Goal: Task Accomplishment & Management: Complete application form

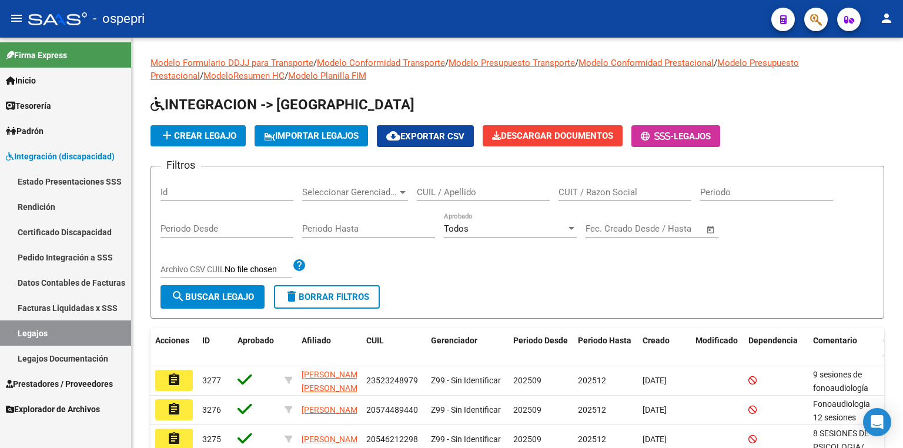
click at [66, 328] on link "Legajos" at bounding box center [65, 332] width 131 height 25
click at [426, 195] on input "CUIL / Apellido" at bounding box center [483, 192] width 133 height 11
paste input "51476098"
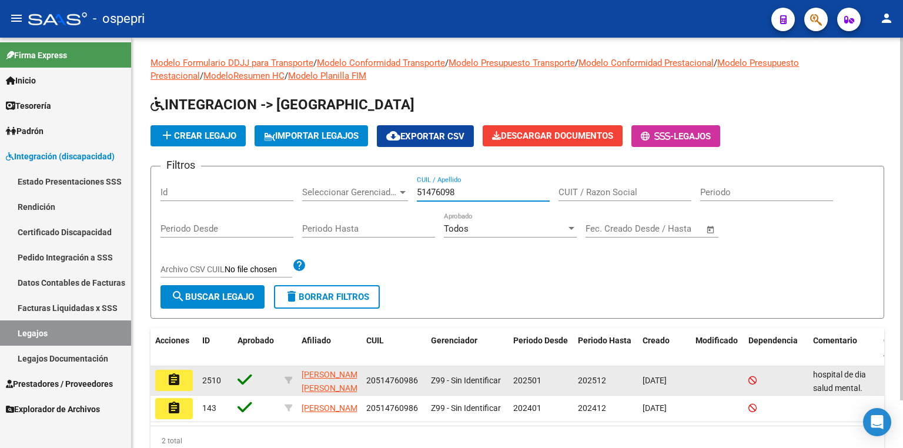
type input "51476098"
drag, startPoint x: 418, startPoint y: 381, endPoint x: 364, endPoint y: 381, distance: 54.1
click at [364, 381] on datatable-body-cell "20514760986" at bounding box center [393, 380] width 65 height 29
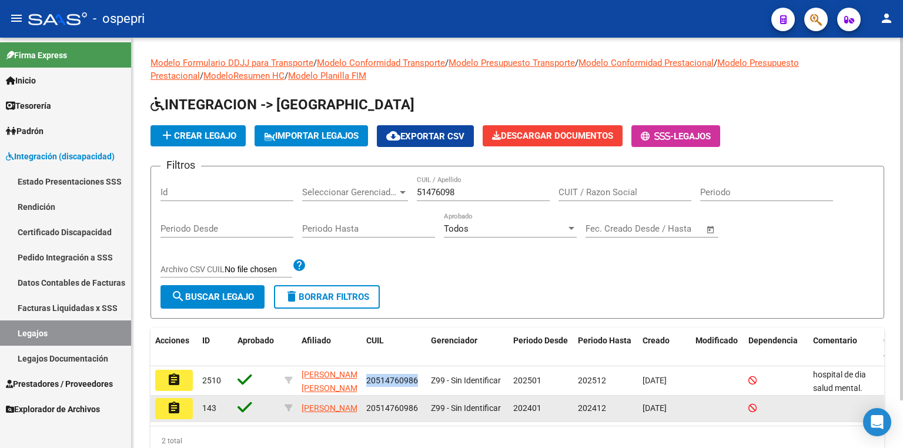
copy span "20514760986"
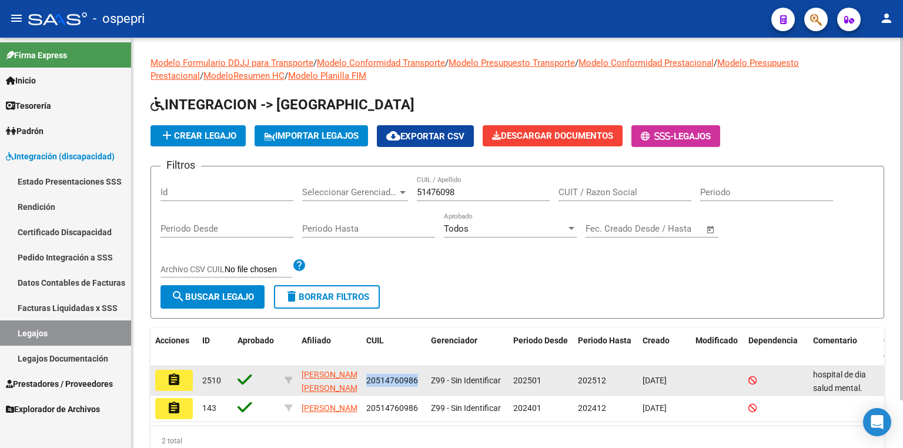
click at [175, 386] on mat-icon "assignment" at bounding box center [174, 380] width 14 height 14
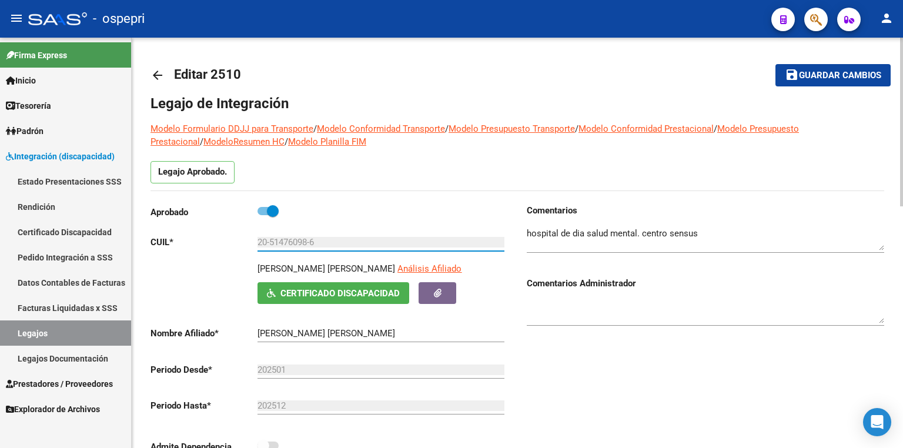
drag, startPoint x: 323, startPoint y: 240, endPoint x: 174, endPoint y: 237, distance: 148.7
click at [174, 237] on app-form-text-field "CUIL * 20-51476098-6 Ingresar CUIL" at bounding box center [327, 242] width 354 height 11
click at [49, 228] on link "Certificado Discapacidad" at bounding box center [65, 231] width 131 height 25
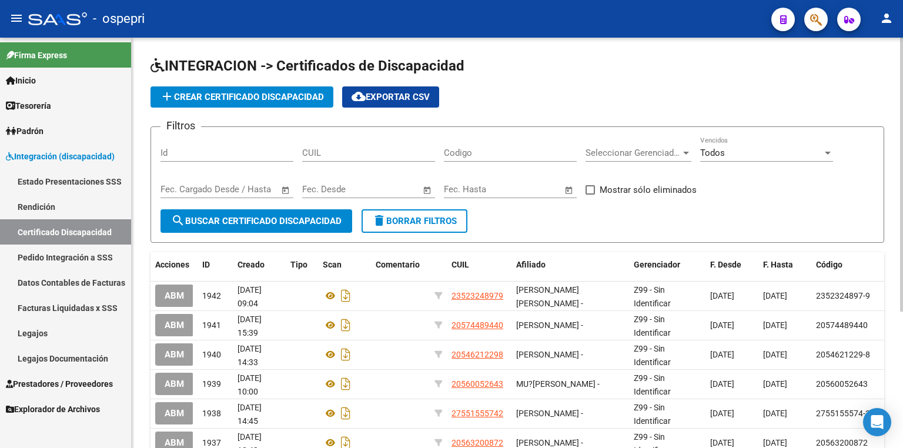
click at [301, 96] on span "add Crear Certificado Discapacidad" at bounding box center [242, 97] width 164 height 11
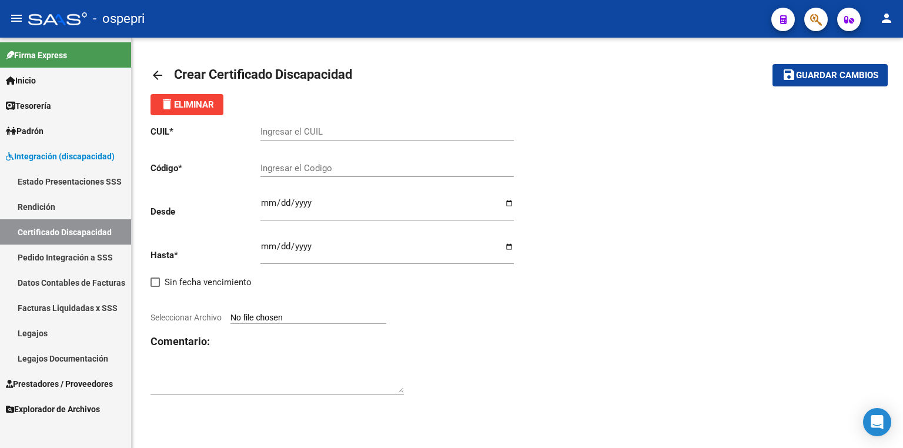
click at [316, 132] on input "Ingresar el CUIL" at bounding box center [386, 131] width 253 height 11
paste input "20-51476098-6"
type input "20-51476098-6"
click at [306, 171] on input "Ingresar el Codigo" at bounding box center [386, 168] width 253 height 11
paste input "20-51476098-6"
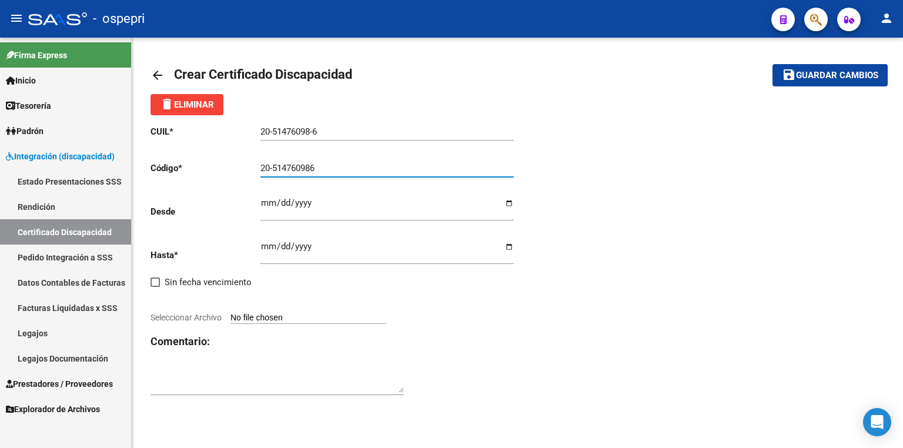
type input "20-514760986"
click at [594, 386] on div "CUIL * 20-51476098-6 Ingresar el CUIL Código * 20-514760986 Ingresar el Codigo …" at bounding box center [516, 260] width 733 height 291
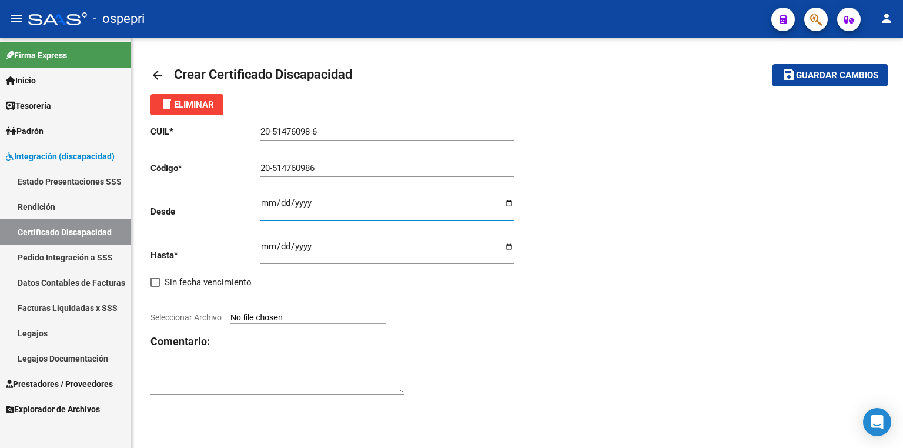
click at [264, 205] on input "Ingresar fec. Desde" at bounding box center [386, 207] width 253 height 19
type input "[DATE]"
click at [269, 248] on input "Ingresar fec. Hasta" at bounding box center [386, 251] width 253 height 19
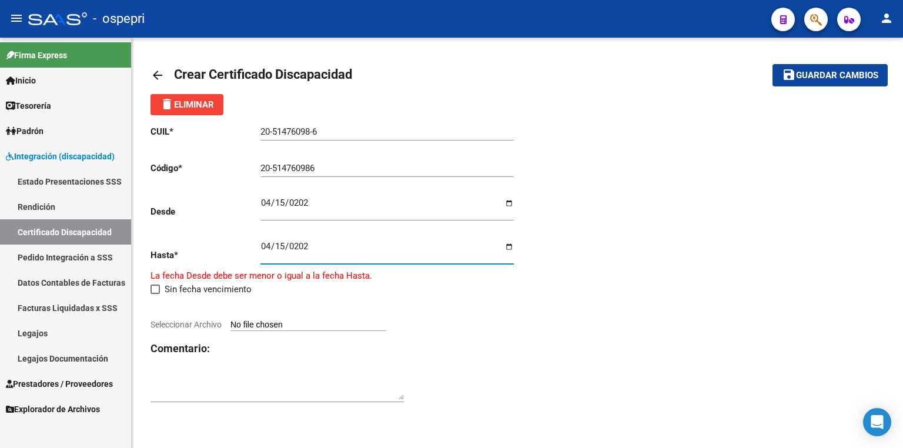
type input "[DATE]"
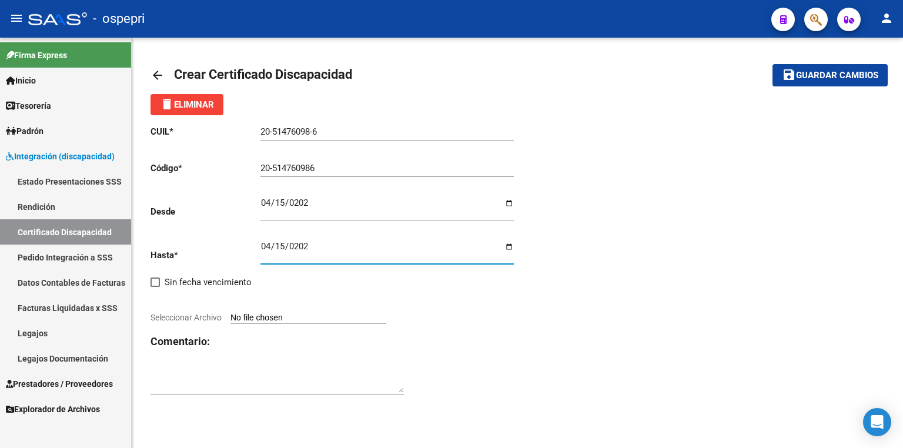
click at [274, 315] on input "Seleccionar Archivo" at bounding box center [308, 318] width 156 height 11
type input "C:\fakepath\gmail_images20250909_120401.png"
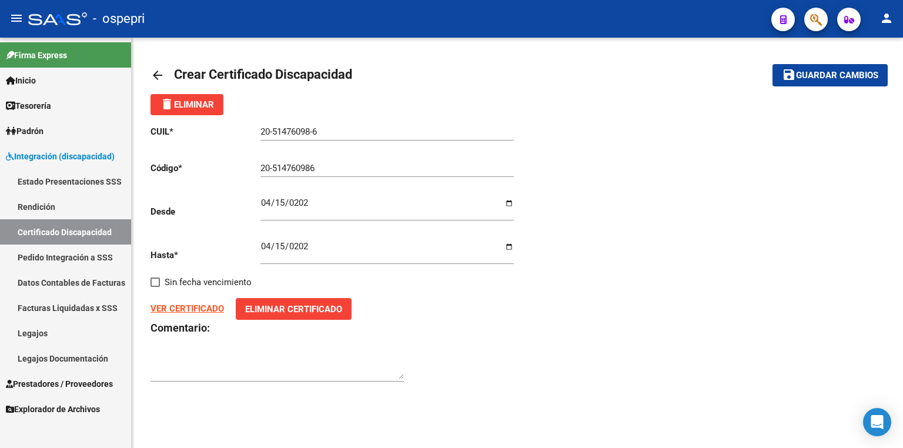
click at [813, 75] on span "Guardar cambios" at bounding box center [837, 76] width 82 height 11
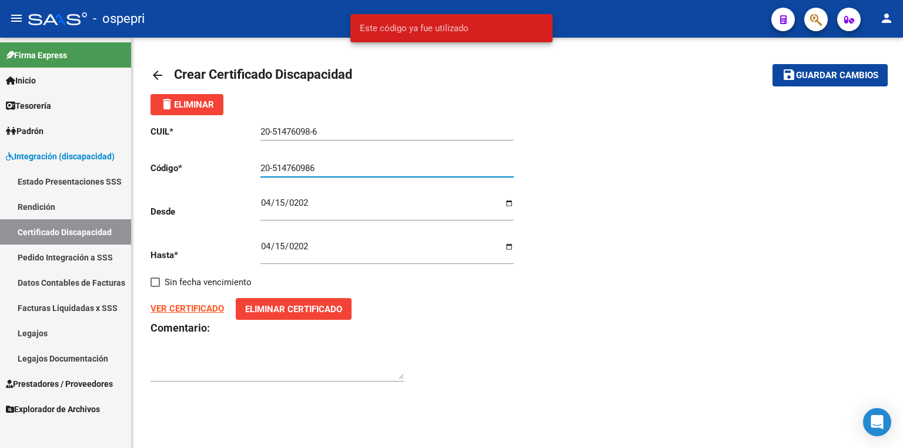
click at [272, 166] on input "20-514760986" at bounding box center [386, 168] width 253 height 11
click at [772, 64] on button "save Guardar cambios" at bounding box center [829, 75] width 115 height 22
click at [321, 169] on input "20514760986" at bounding box center [386, 168] width 253 height 11
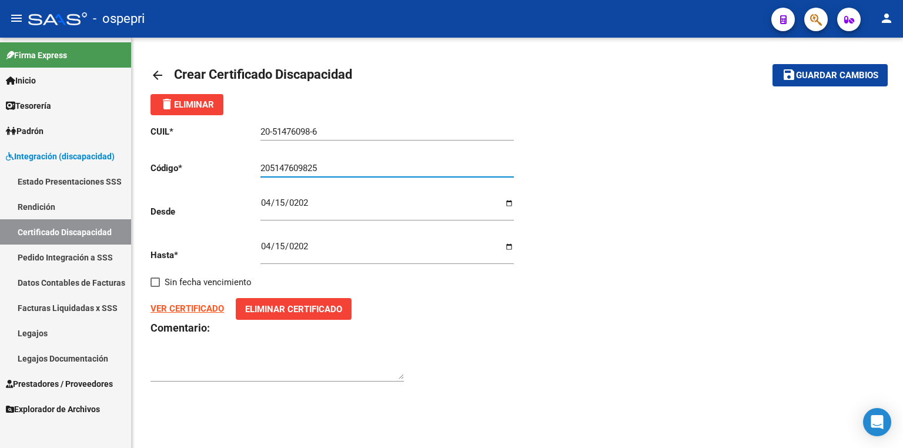
type input "205147609825"
click at [806, 68] on button "save Guardar cambios" at bounding box center [829, 75] width 115 height 22
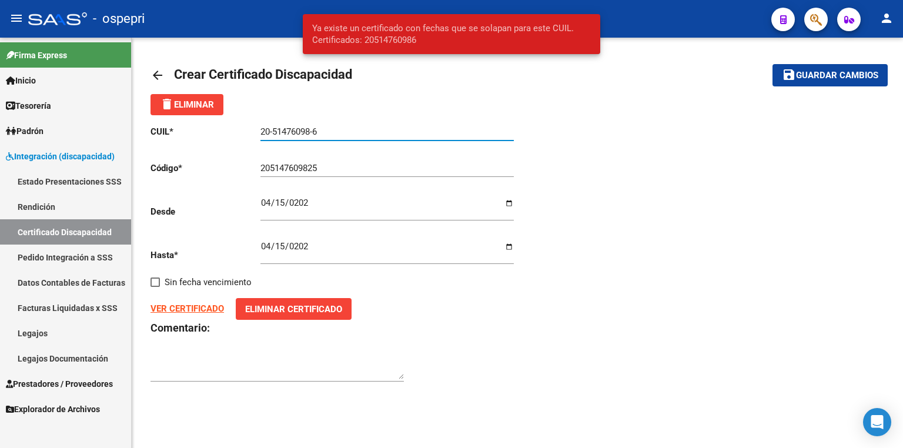
drag, startPoint x: 327, startPoint y: 133, endPoint x: 205, endPoint y: 133, distance: 121.7
click at [205, 133] on app-form-text-field "CUIL * 20-51476098-6 Ingresar el CUIL" at bounding box center [331, 131] width 363 height 11
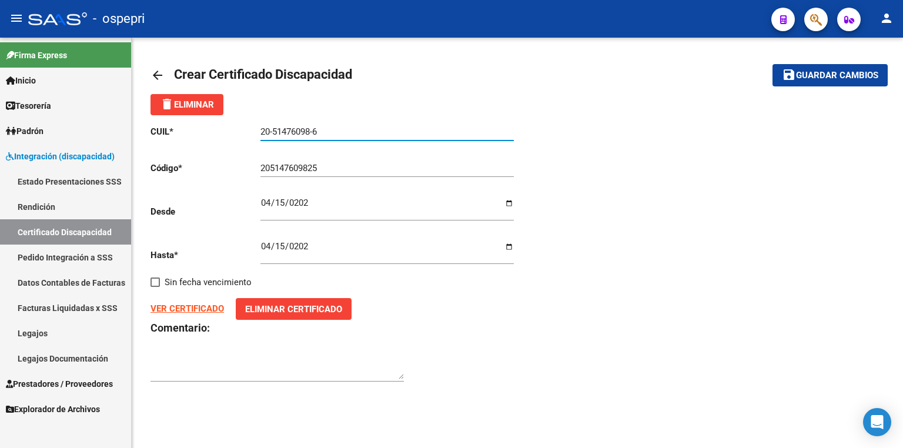
click at [86, 230] on link "Certificado Discapacidad" at bounding box center [65, 231] width 131 height 25
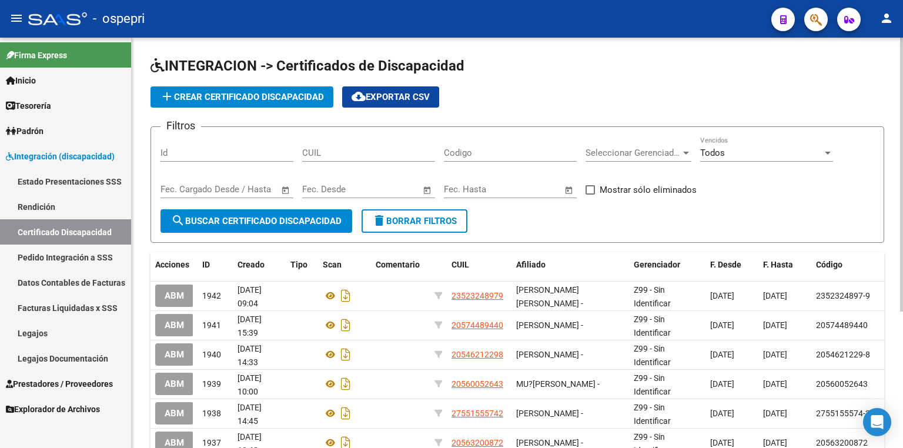
click at [263, 216] on span "search Buscar Certificado Discapacidad" at bounding box center [256, 221] width 170 height 11
click at [337, 153] on input "CUIL" at bounding box center [368, 153] width 133 height 11
paste input "20-51476098-6"
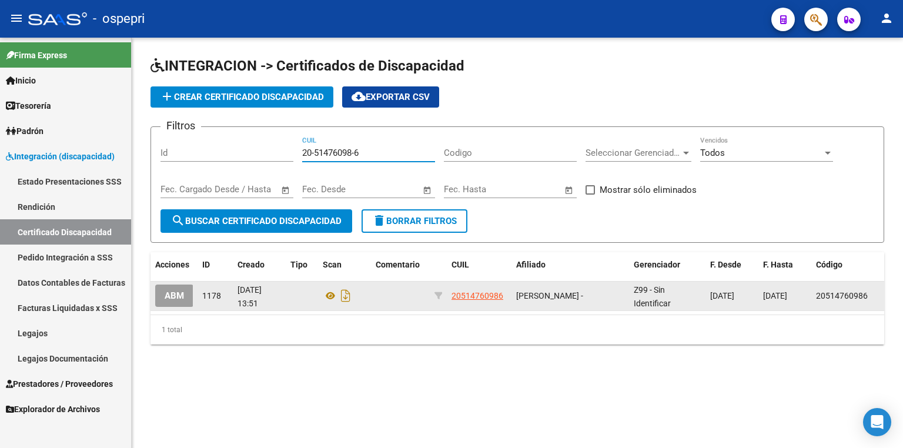
type input "20-51476098-6"
click at [187, 297] on button "ABM" at bounding box center [174, 295] width 38 height 22
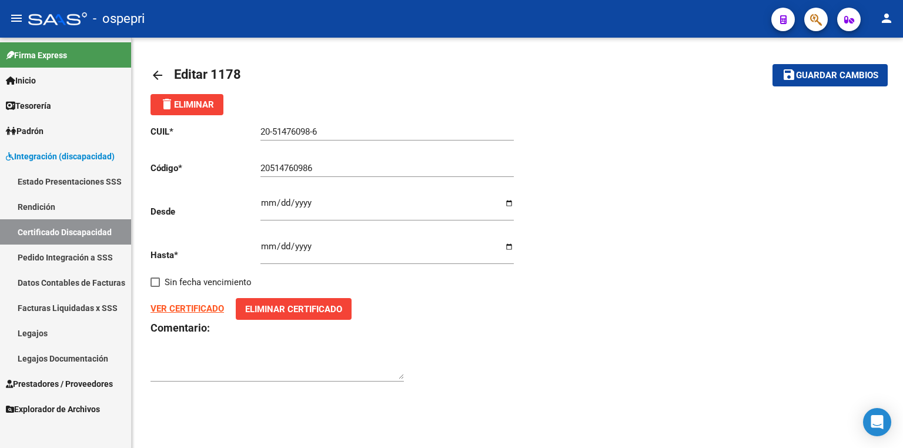
click at [190, 307] on strong "VER CERTIFICADO" at bounding box center [186, 308] width 73 height 11
click at [841, 83] on button "save Guardar cambios" at bounding box center [829, 75] width 115 height 22
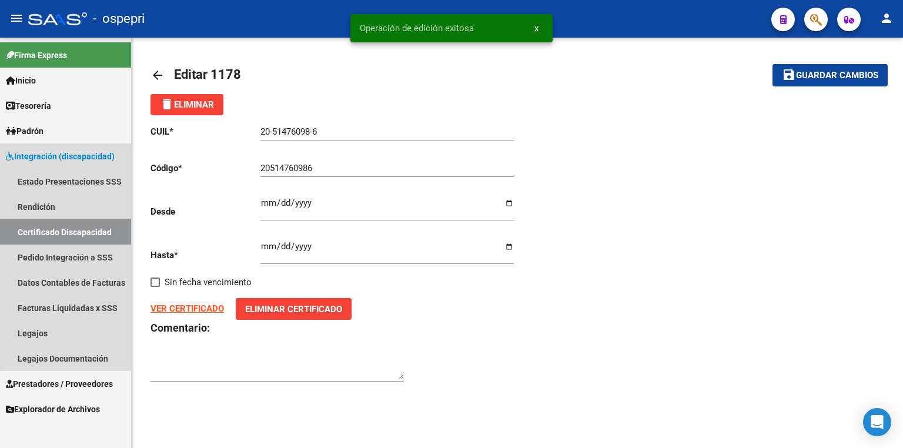
click at [94, 239] on link "Certificado Discapacidad" at bounding box center [65, 231] width 131 height 25
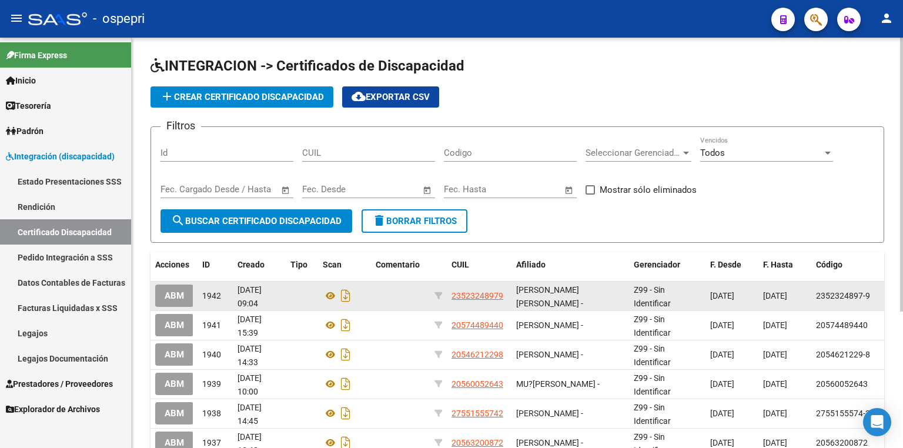
scroll to position [188, 0]
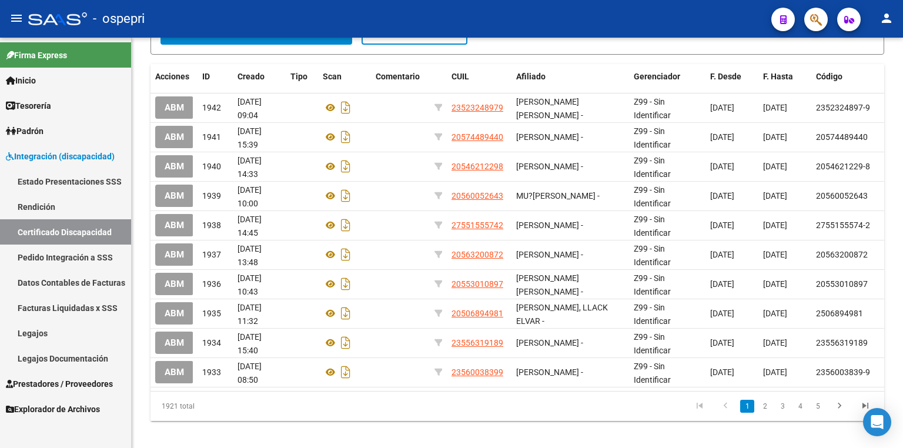
click at [42, 235] on link "Certificado Discapacidad" at bounding box center [65, 231] width 131 height 25
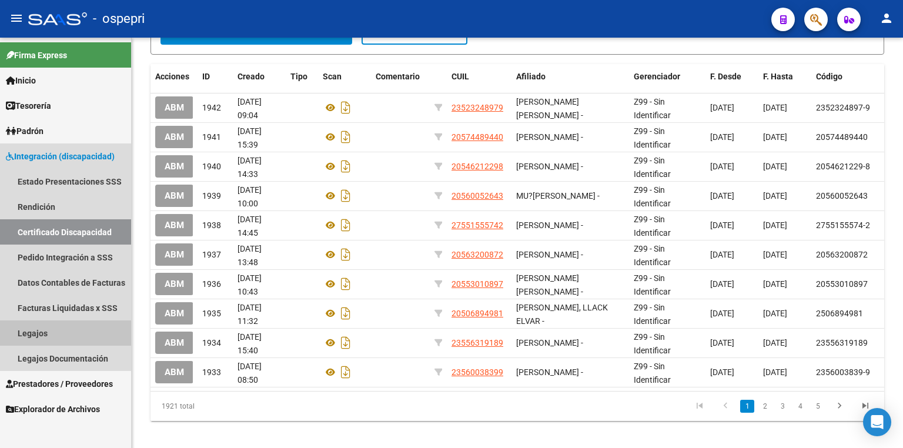
click at [33, 337] on link "Legajos" at bounding box center [65, 332] width 131 height 25
